Goal: Transaction & Acquisition: Purchase product/service

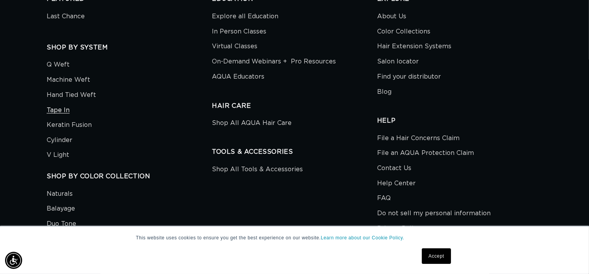
scroll to position [0, 1067]
click at [61, 110] on link "Tape In" at bounding box center [58, 110] width 23 height 15
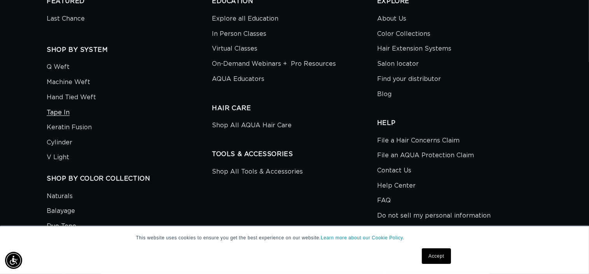
scroll to position [0, 0]
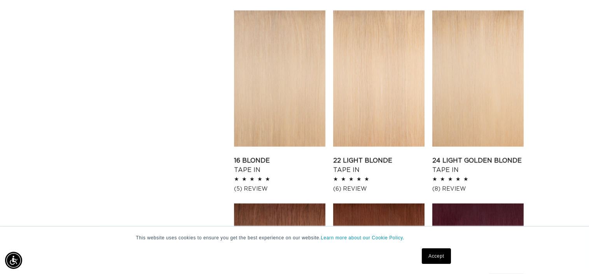
click at [560, 118] on div "Filter: Lengths (0) Lengths 14" 14" (35 products) 18" 18" (49 products) 22" 24"" at bounding box center [294, 24] width 589 height 1203
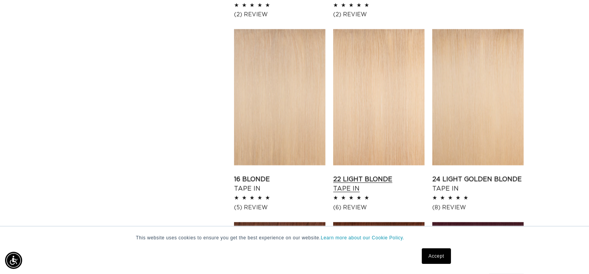
scroll to position [0, 1067]
click at [360, 174] on link "22 Light Blonde Tape In" at bounding box center [378, 183] width 91 height 19
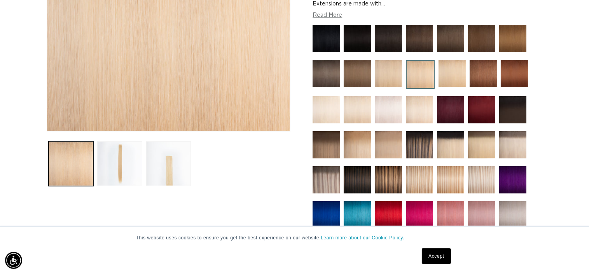
scroll to position [0, 533]
click at [389, 108] on img at bounding box center [388, 109] width 27 height 27
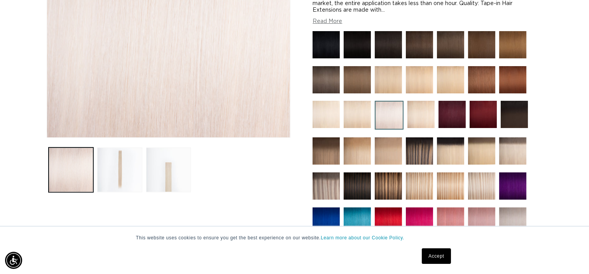
scroll to position [0, 533]
click at [333, 118] on img at bounding box center [325, 114] width 27 height 27
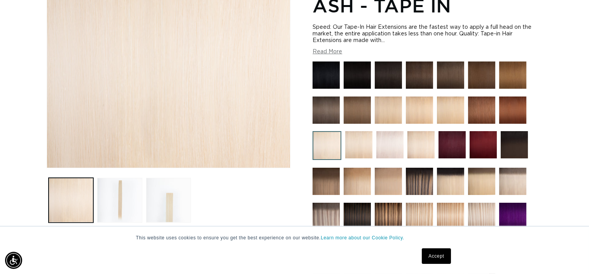
scroll to position [127, 0]
